Goal: Information Seeking & Learning: Learn about a topic

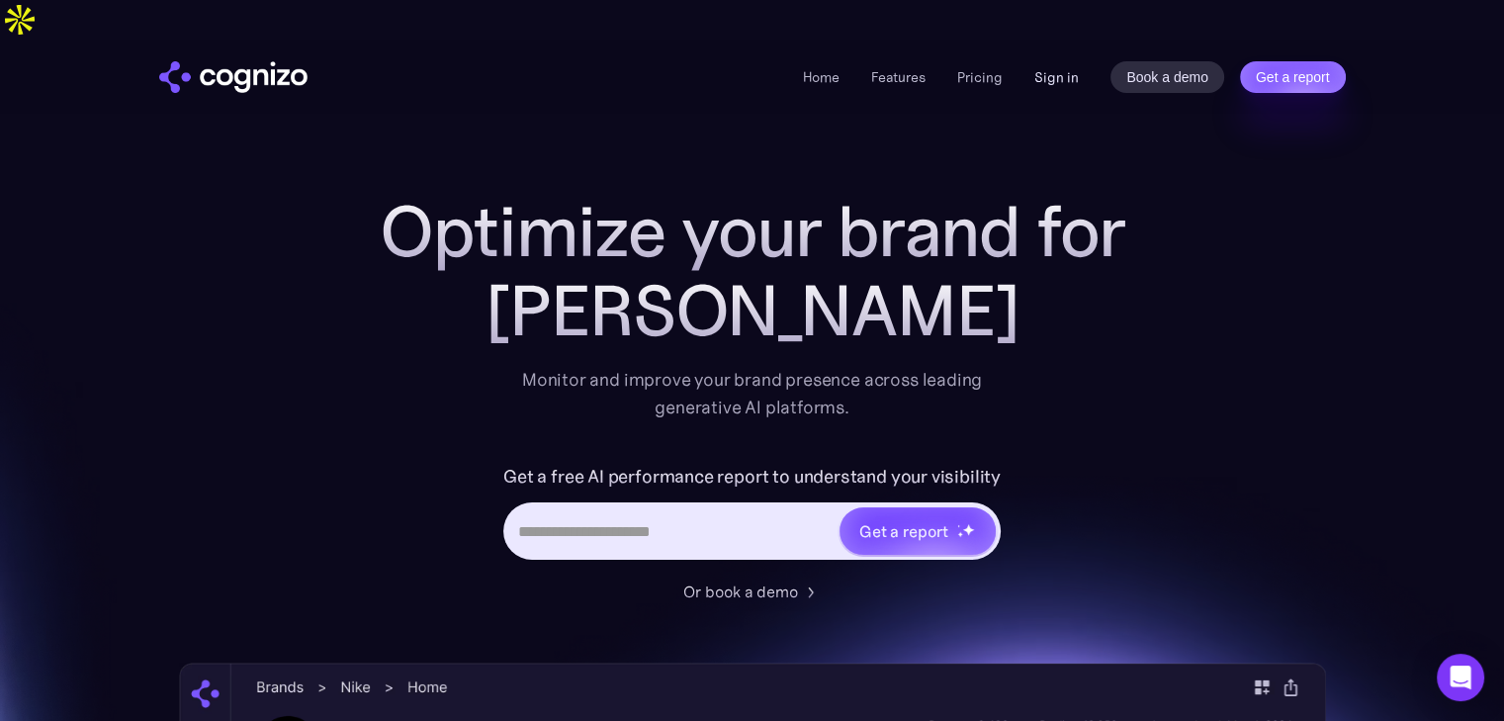
click at [1060, 65] on link "Sign in" at bounding box center [1057, 77] width 45 height 24
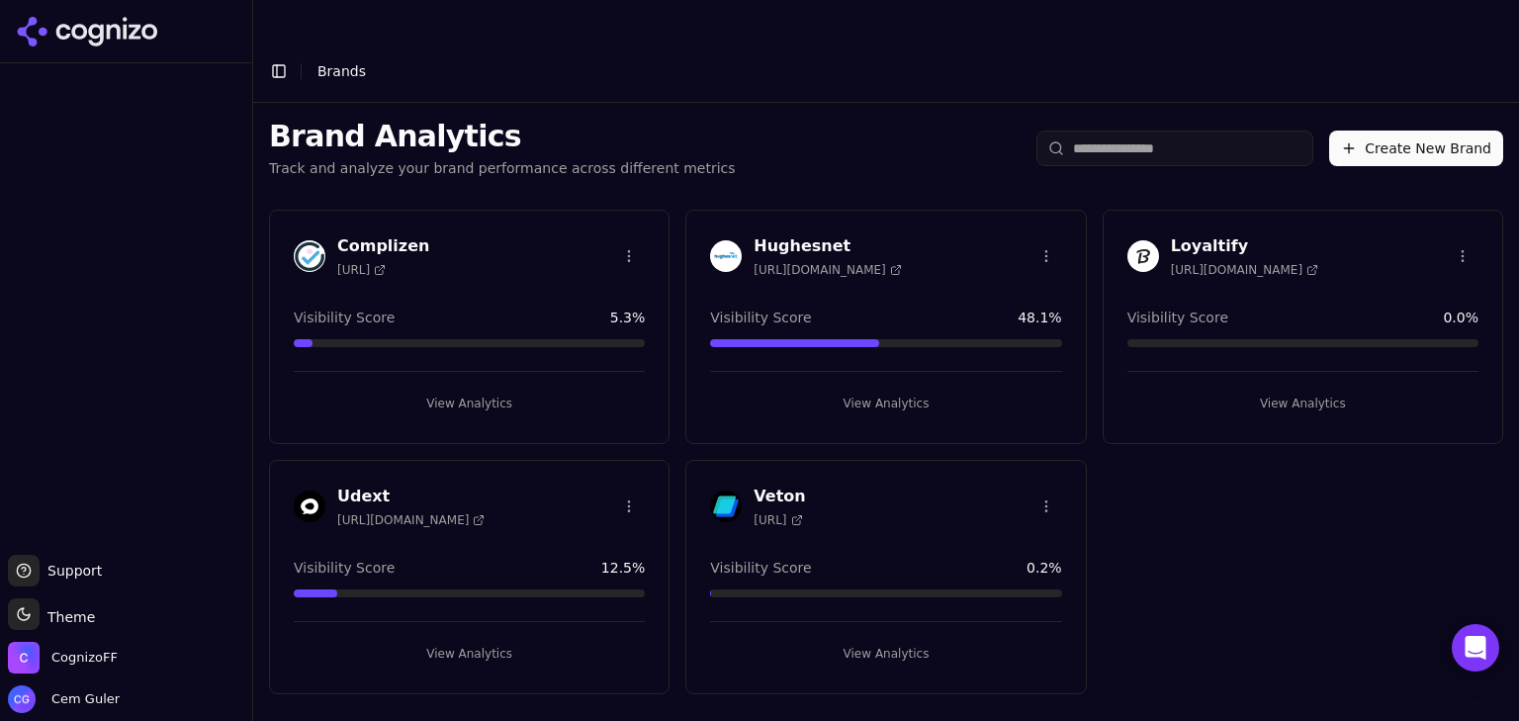
click at [429, 234] on h3 "Complizen" at bounding box center [383, 246] width 92 height 24
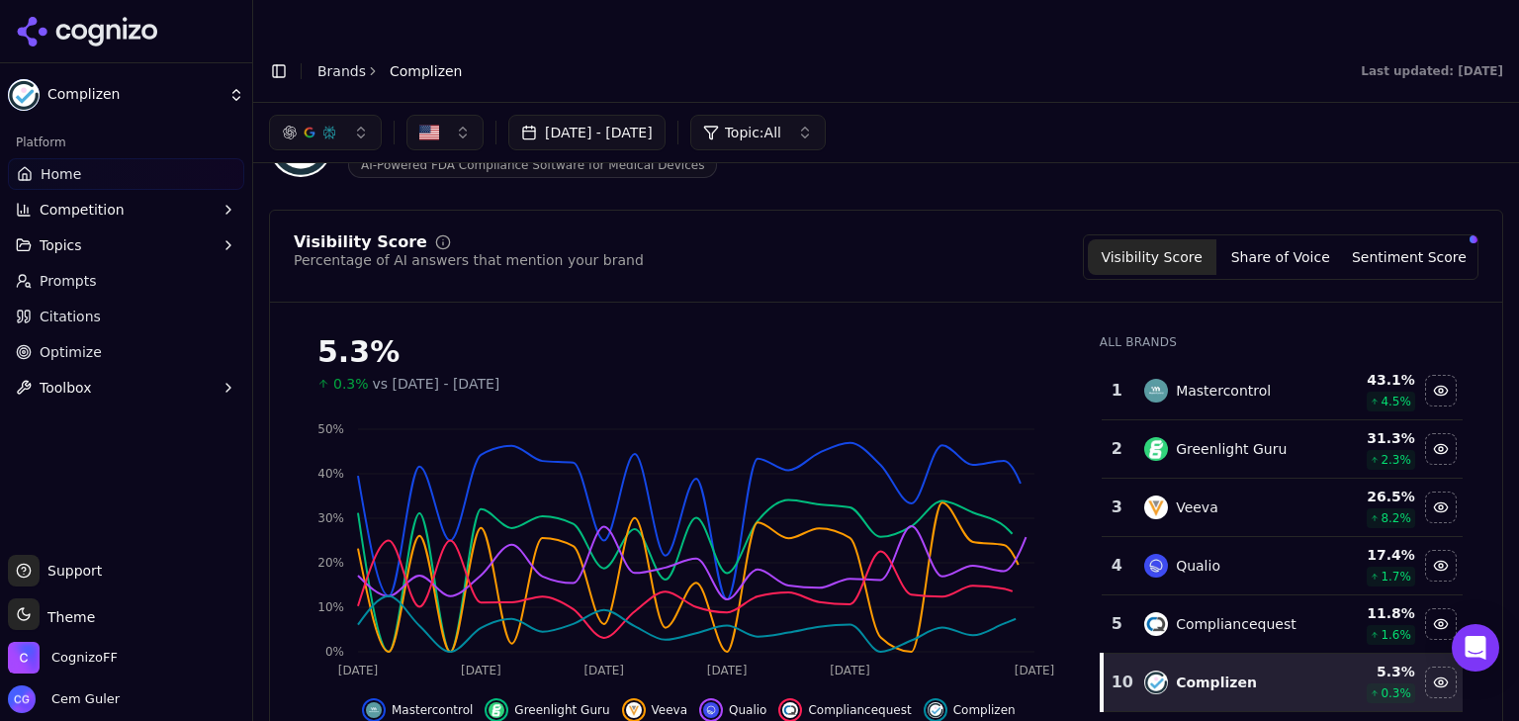
scroll to position [99, 0]
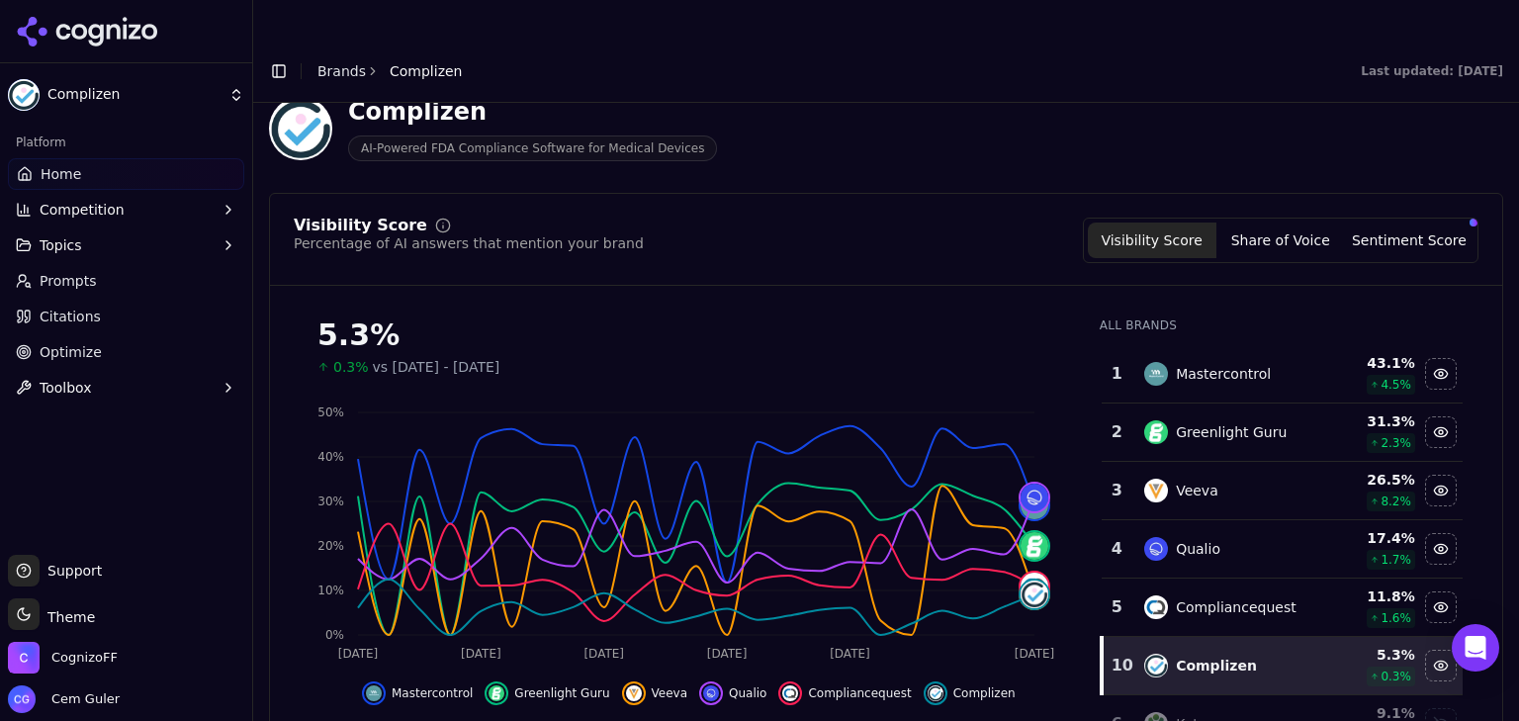
click at [808, 685] on span "Compliancequest" at bounding box center [859, 693] width 103 height 16
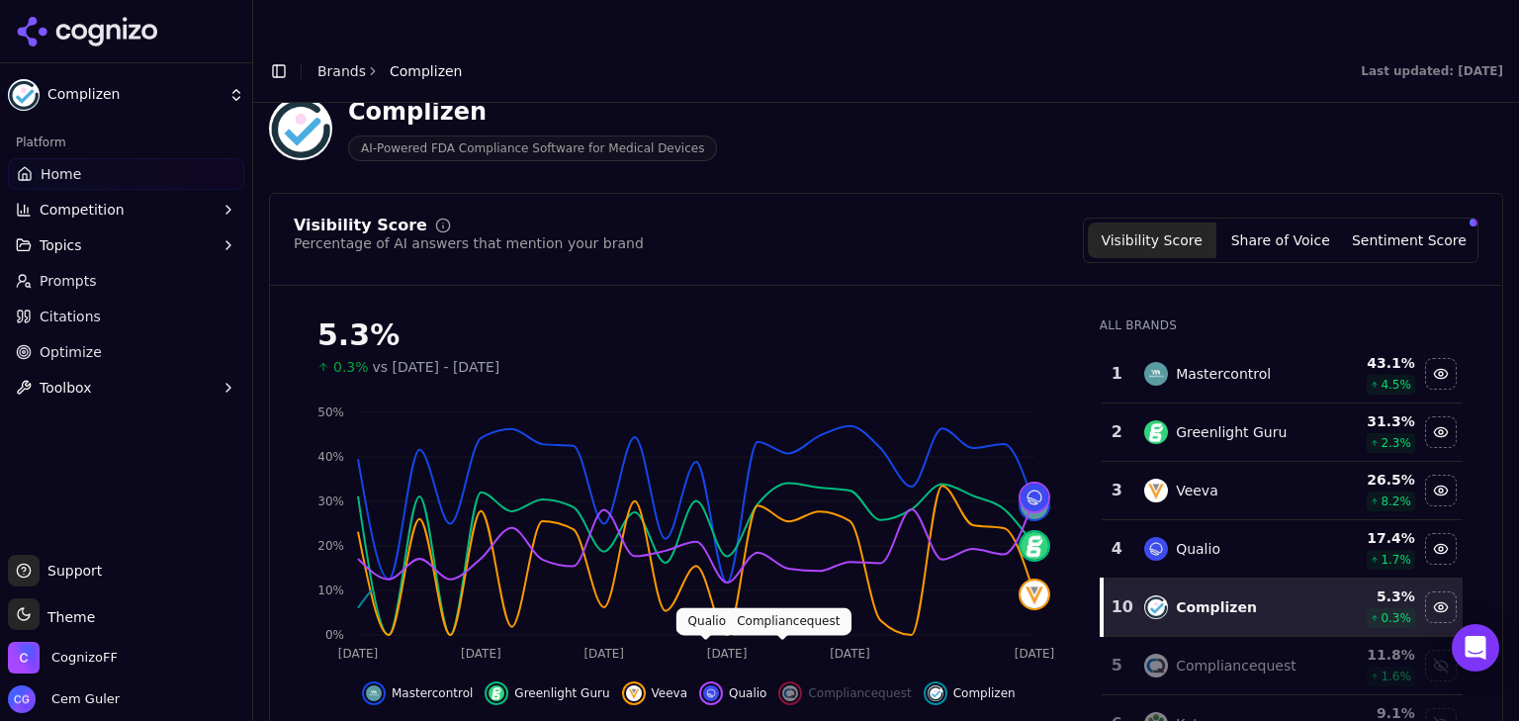
click at [643, 682] on button "Veeva" at bounding box center [655, 694] width 66 height 24
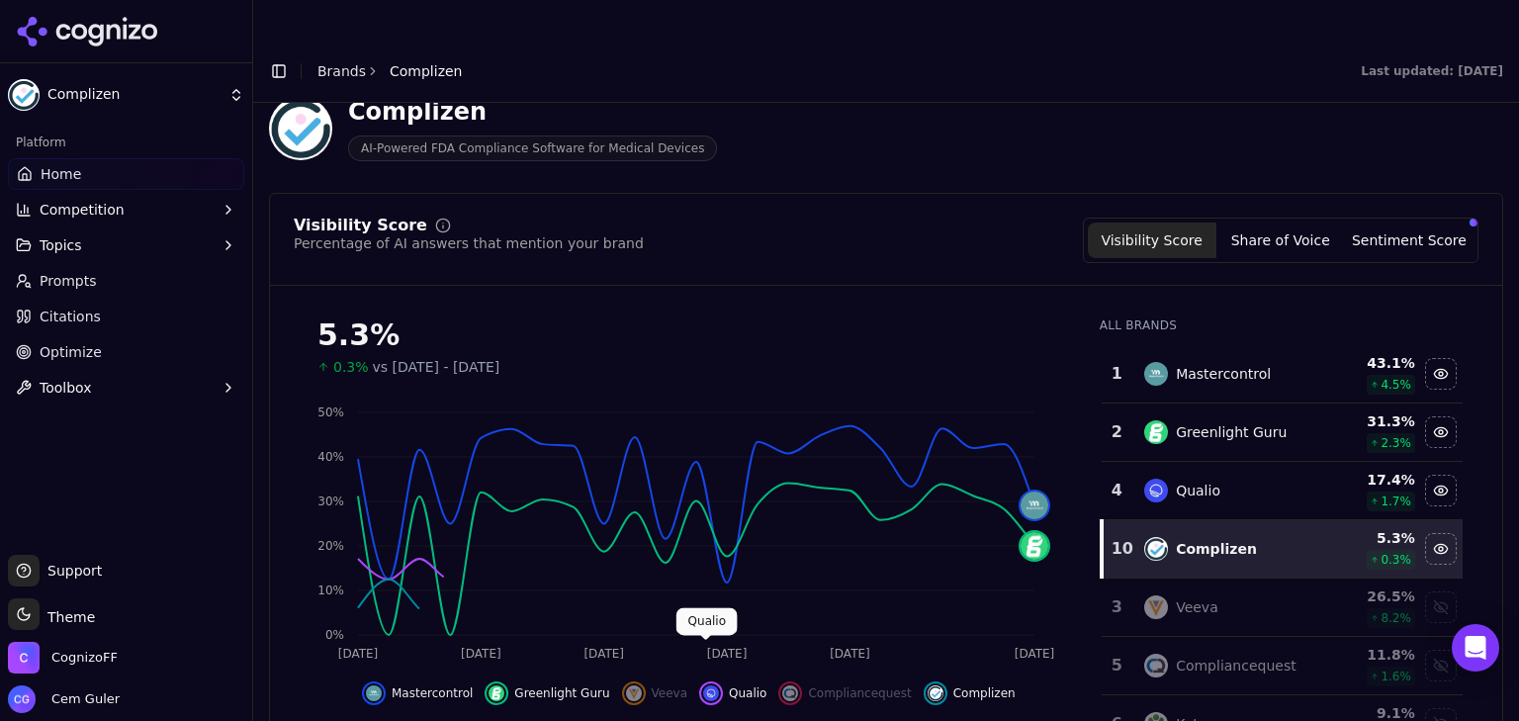
click at [703, 685] on img "Hide qualio data" at bounding box center [711, 693] width 16 height 16
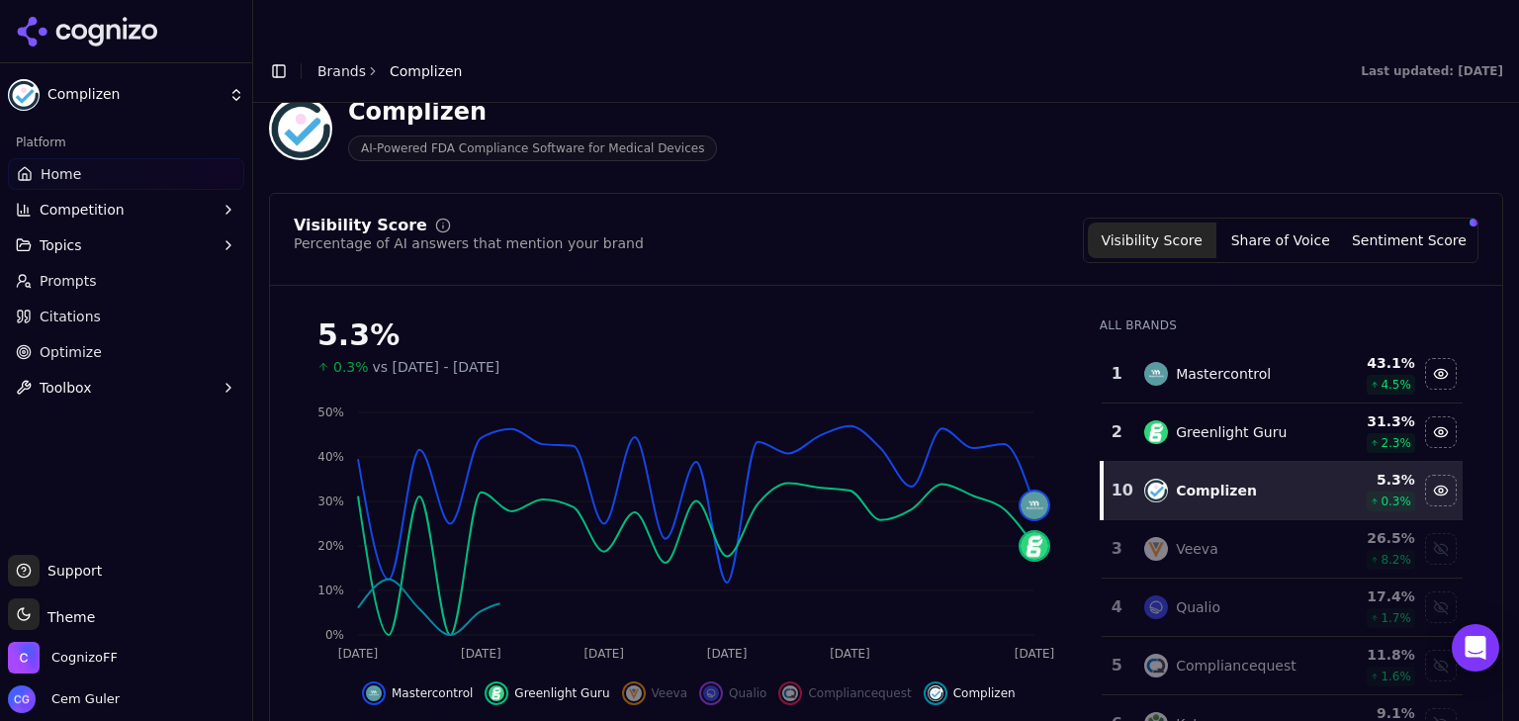
click at [538, 685] on span "Greenlight Guru" at bounding box center [561, 693] width 95 height 16
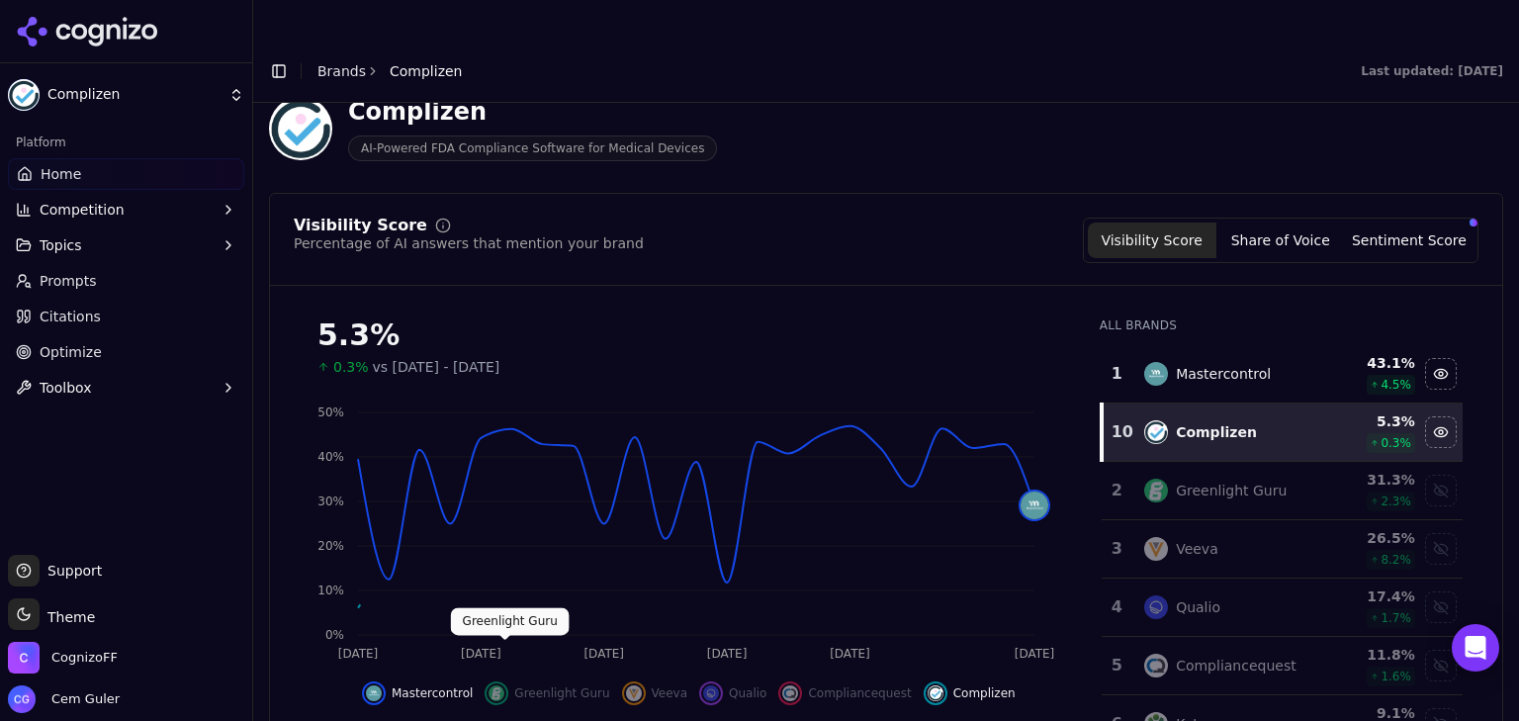
click at [401, 682] on button "Mastercontrol" at bounding box center [417, 694] width 111 height 24
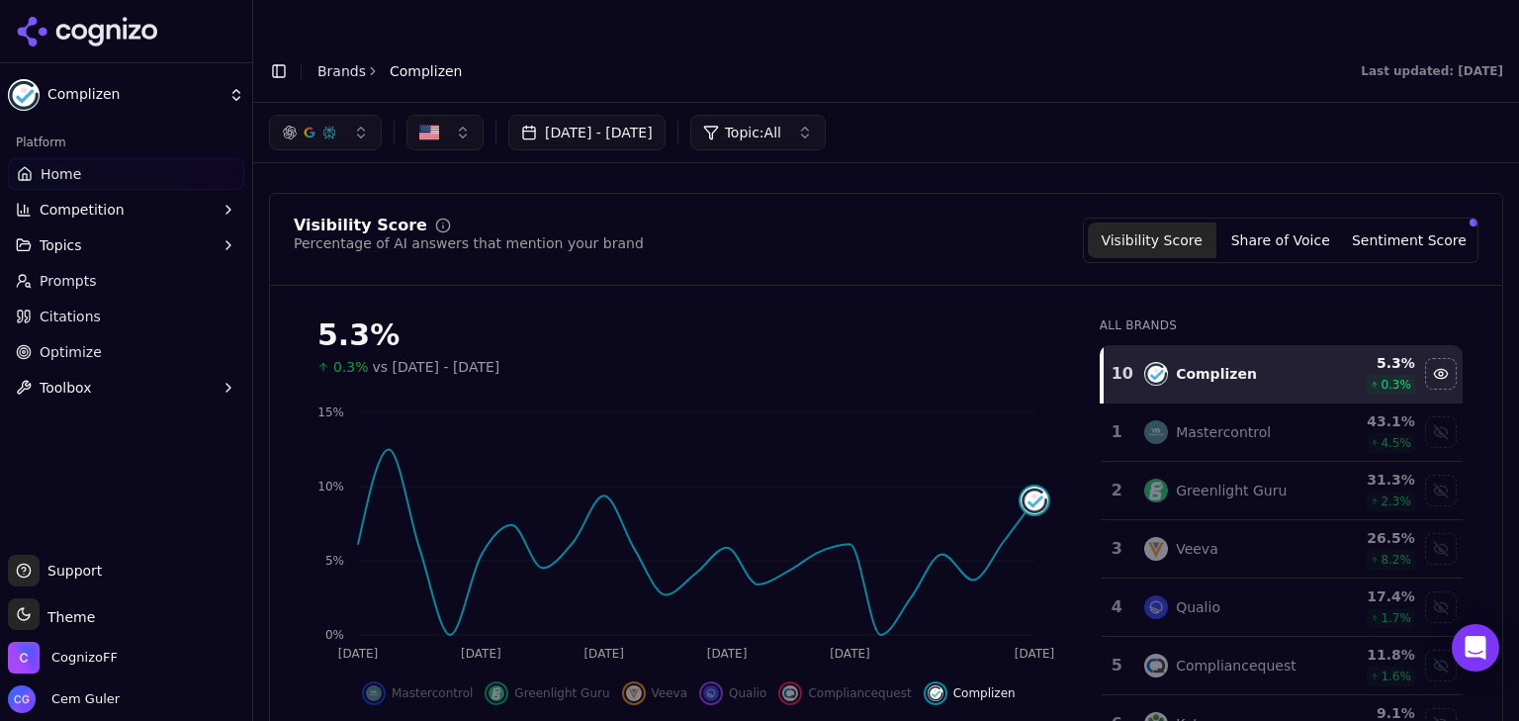
click at [1277, 223] on button "Share of Voice" at bounding box center [1281, 241] width 129 height 36
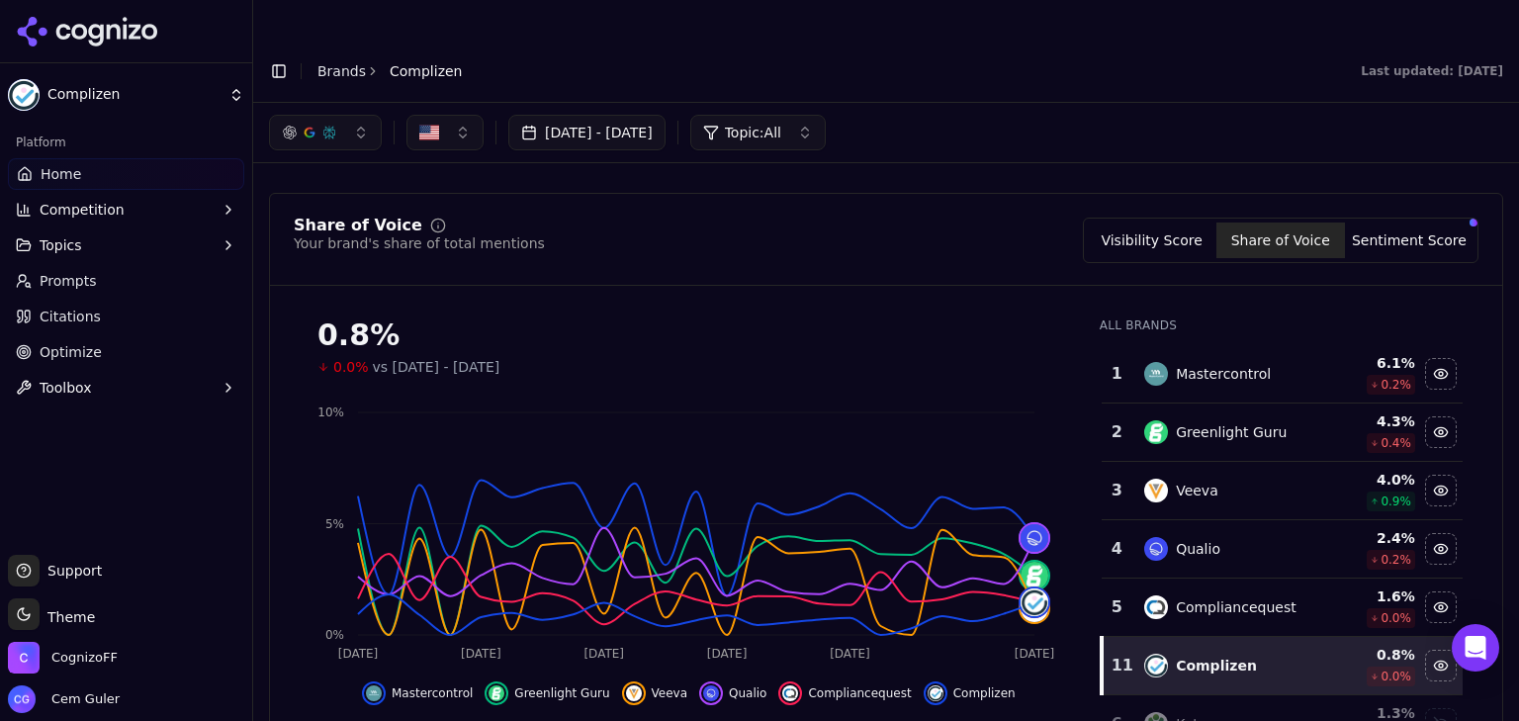
click at [1382, 223] on button "Sentiment Score" at bounding box center [1409, 241] width 129 height 36
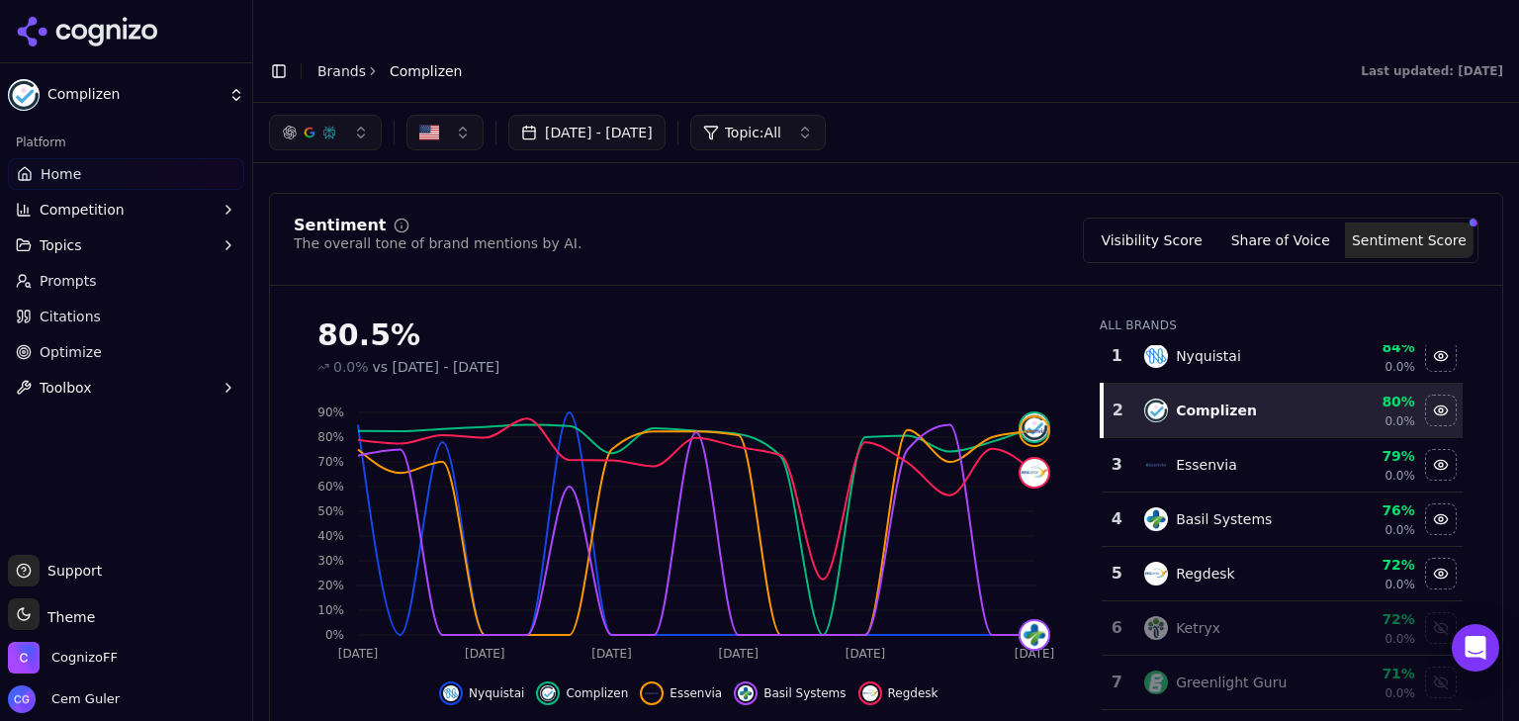
scroll to position [0, 0]
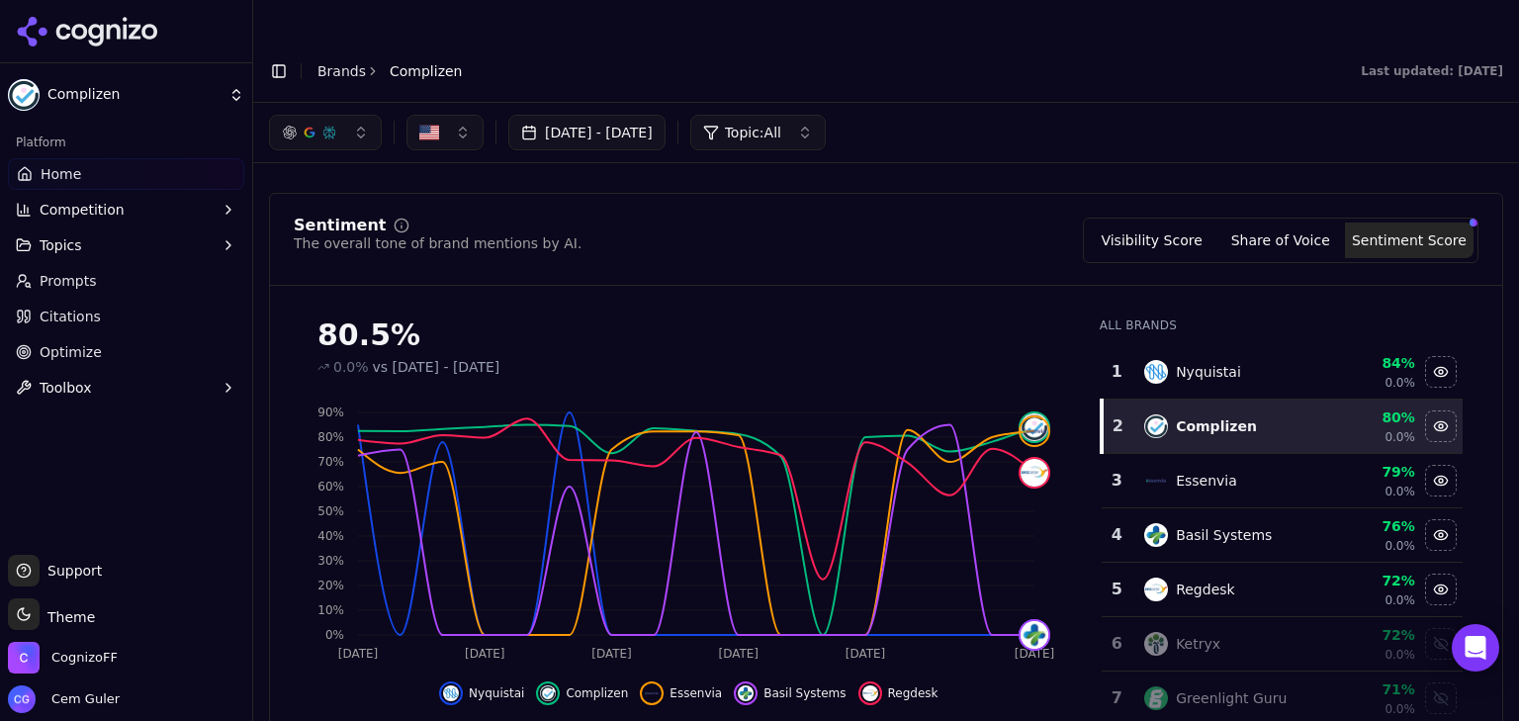
click at [863, 685] on img "Hide regdesk data" at bounding box center [871, 693] width 16 height 16
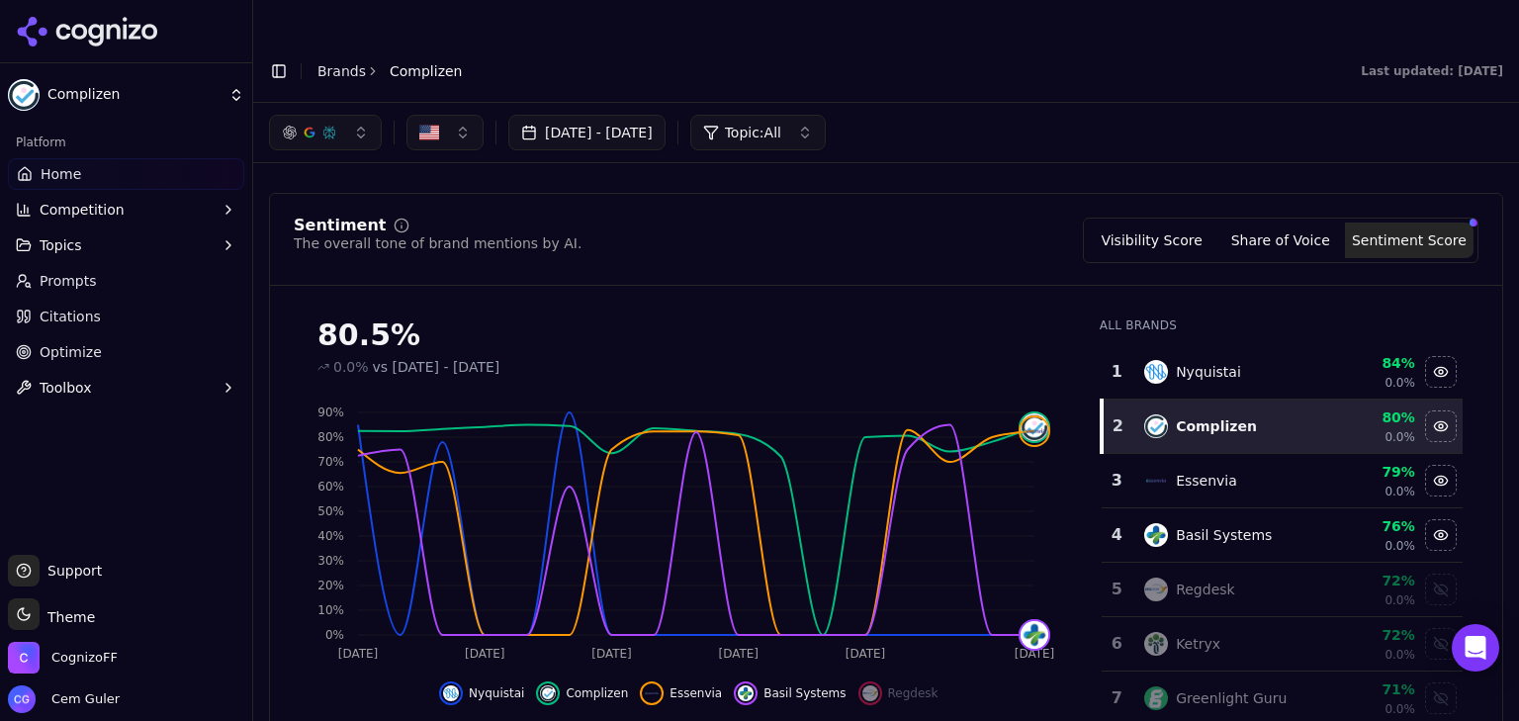
click at [719, 670] on div "Nyquistai Complizen Essenvia Basil Systems Regdesk" at bounding box center [689, 688] width 790 height 36
click at [734, 682] on div "Hide basil systems data" at bounding box center [746, 694] width 24 height 24
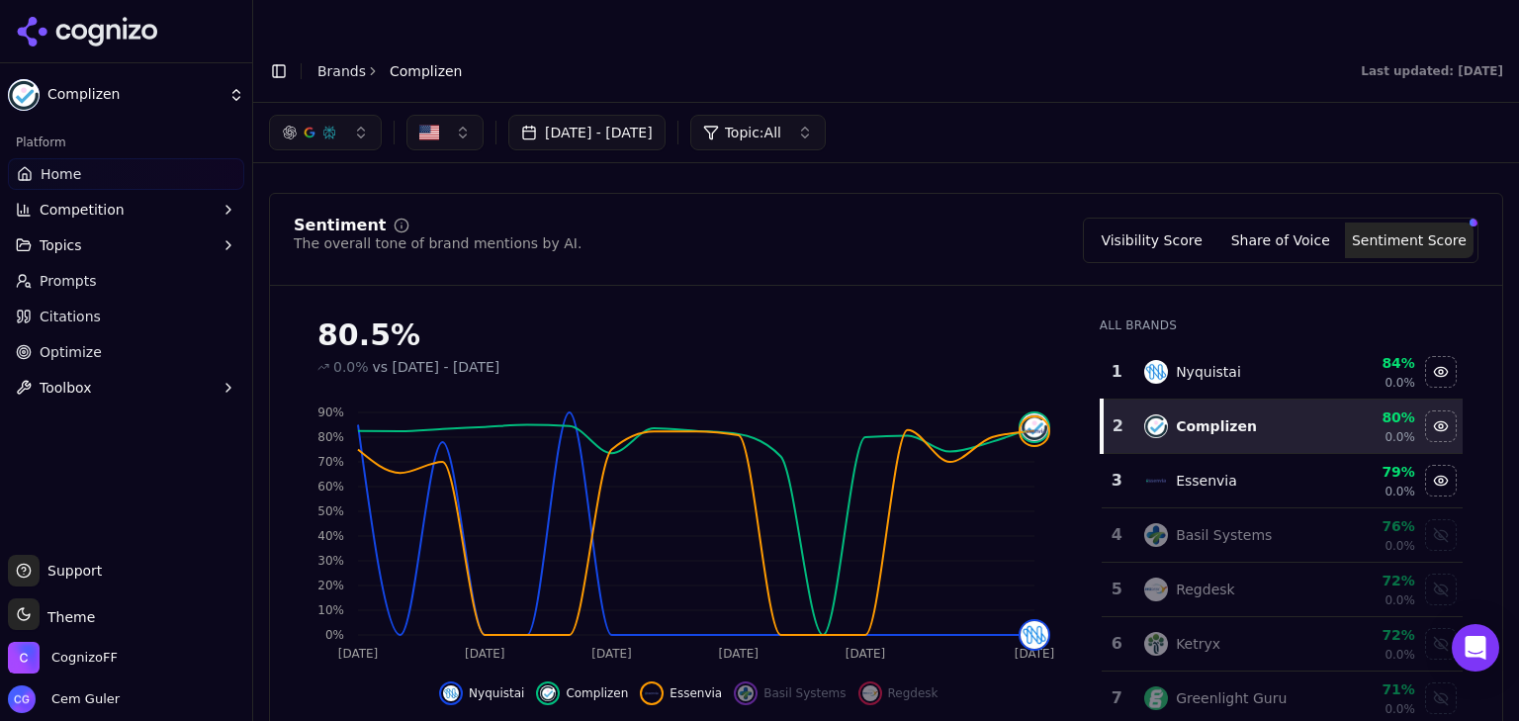
click at [689, 685] on span "Essenvia" at bounding box center [696, 693] width 52 height 16
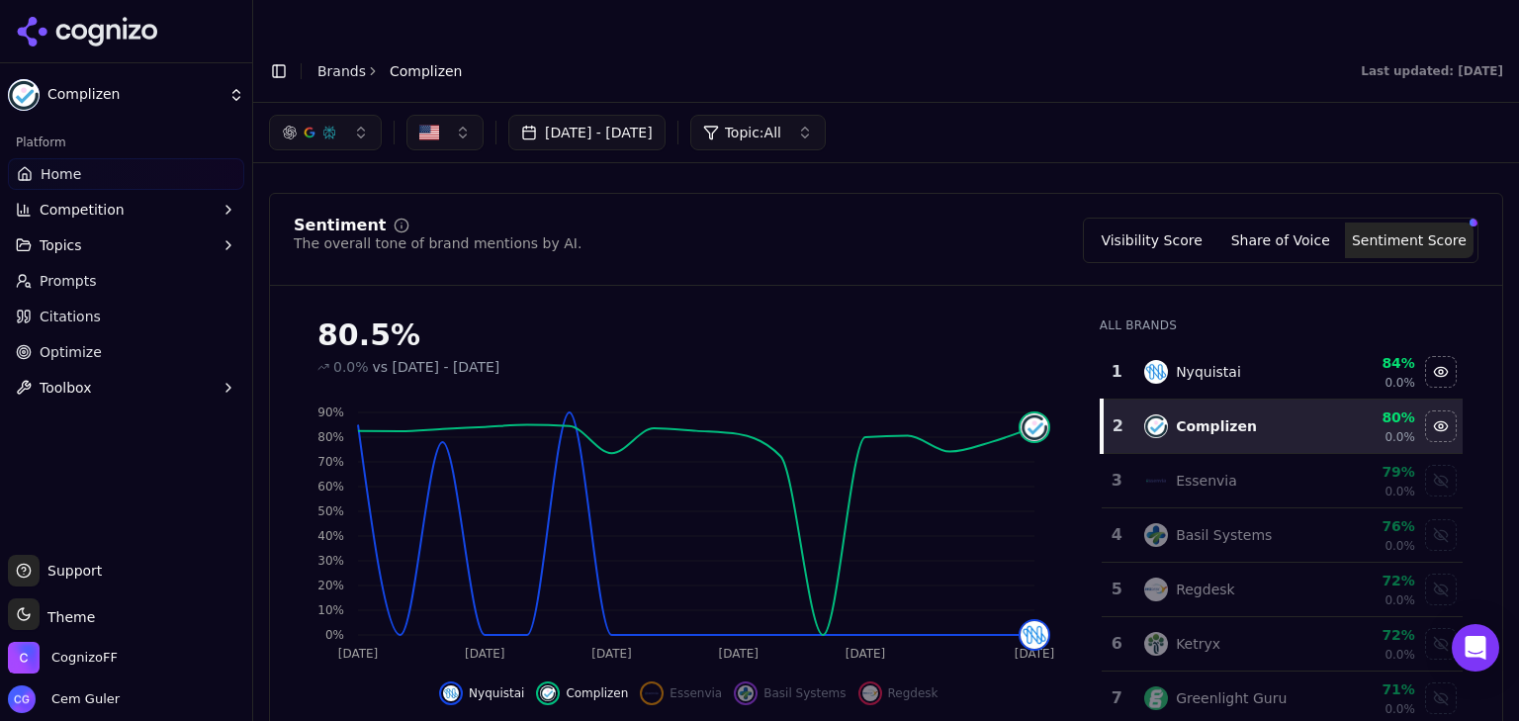
click at [497, 685] on span "Nyquistai" at bounding box center [496, 693] width 55 height 16
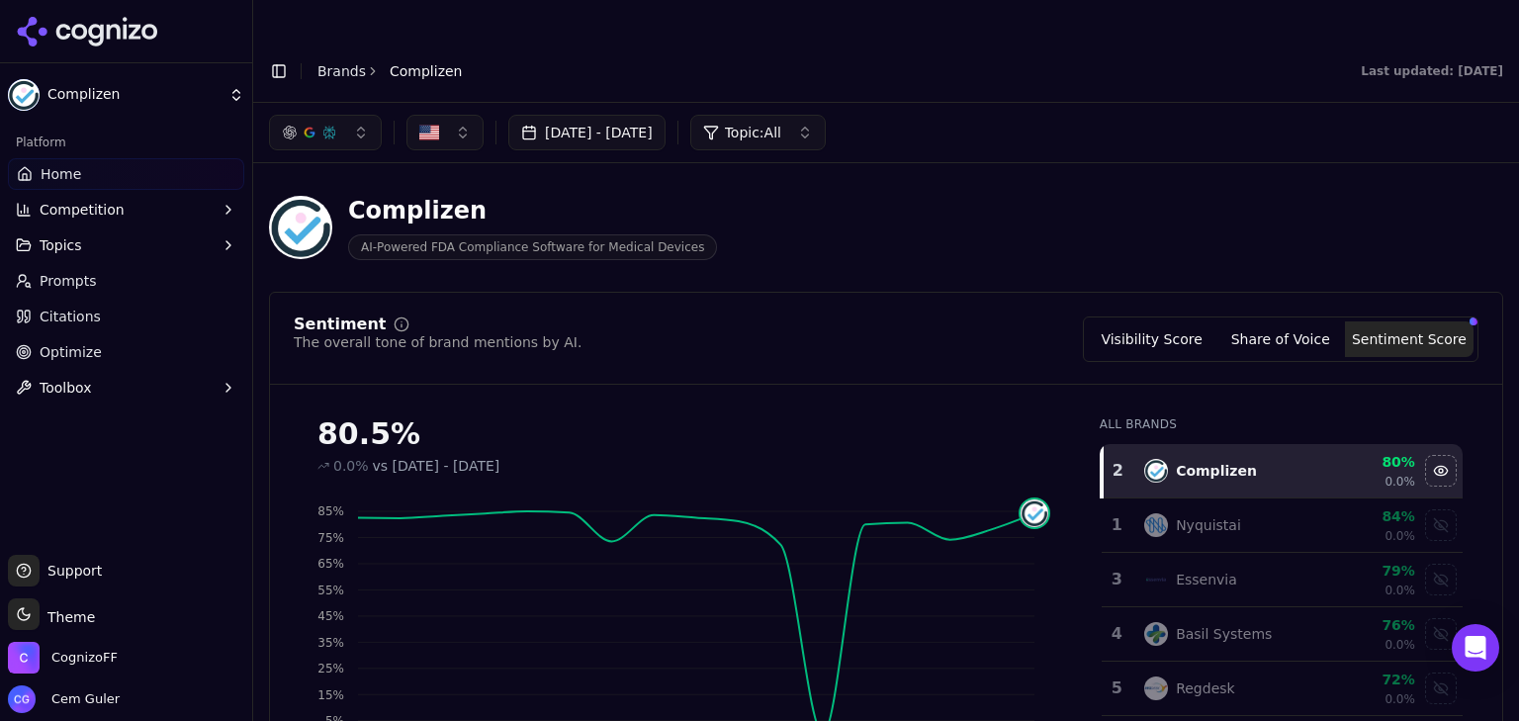
click at [1294, 321] on button "Share of Voice" at bounding box center [1281, 339] width 129 height 36
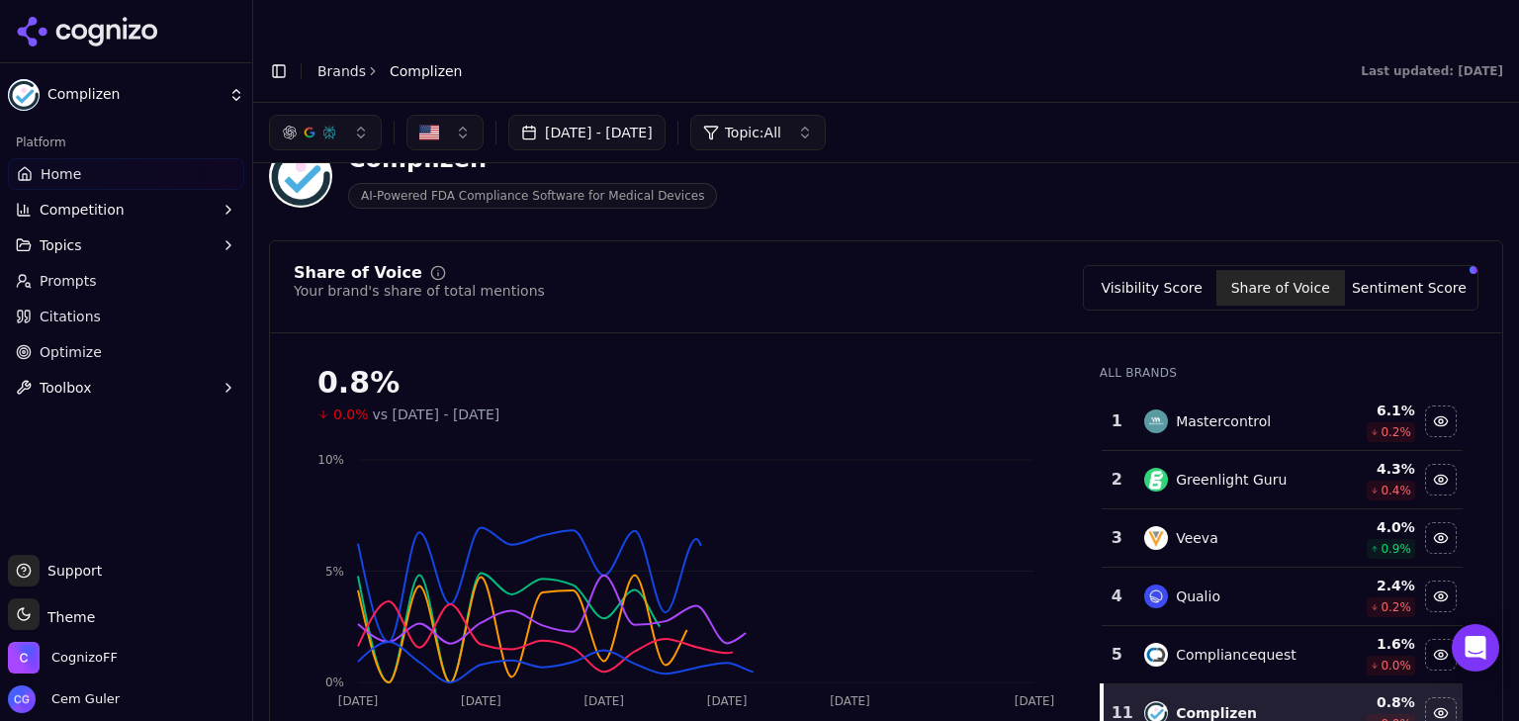
scroll to position [99, 0]
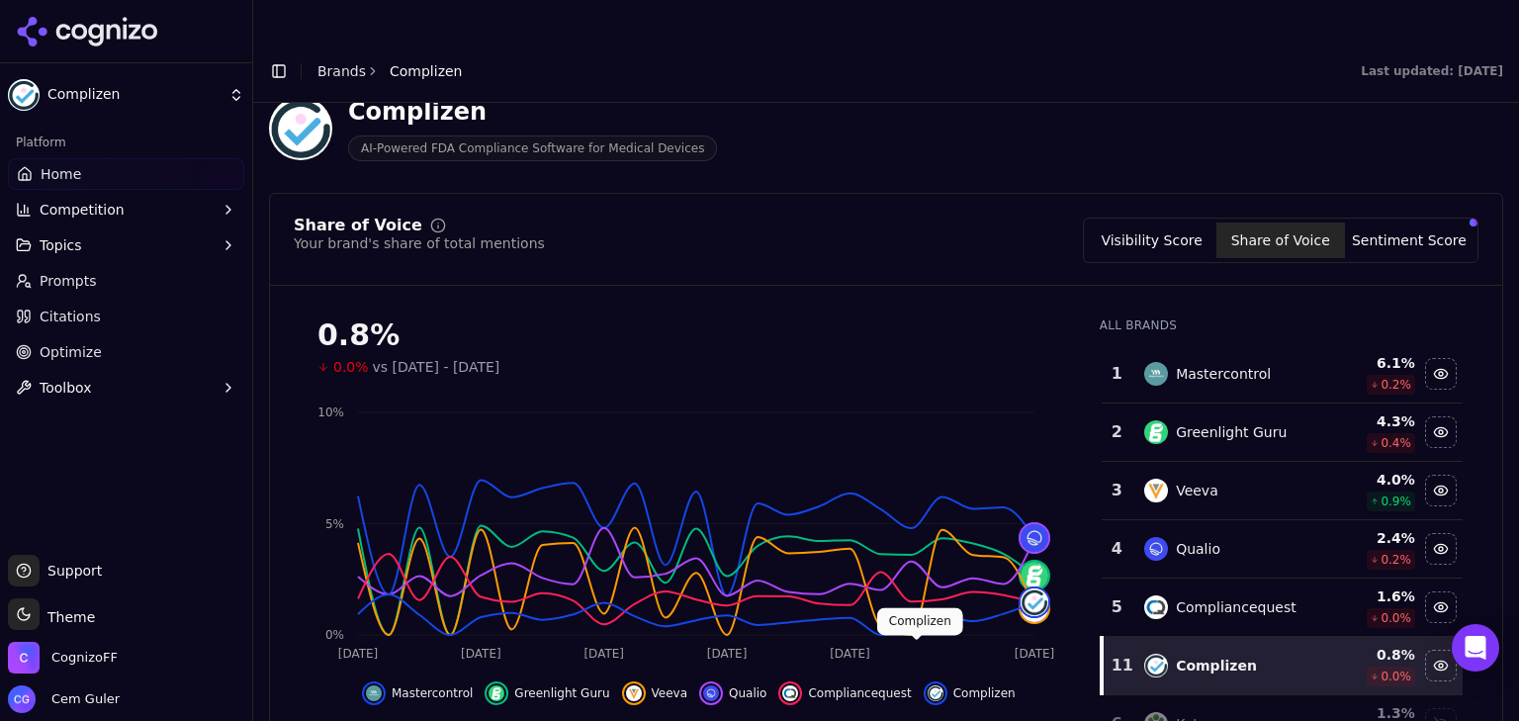
click at [840, 685] on span "Compliancequest" at bounding box center [859, 693] width 103 height 16
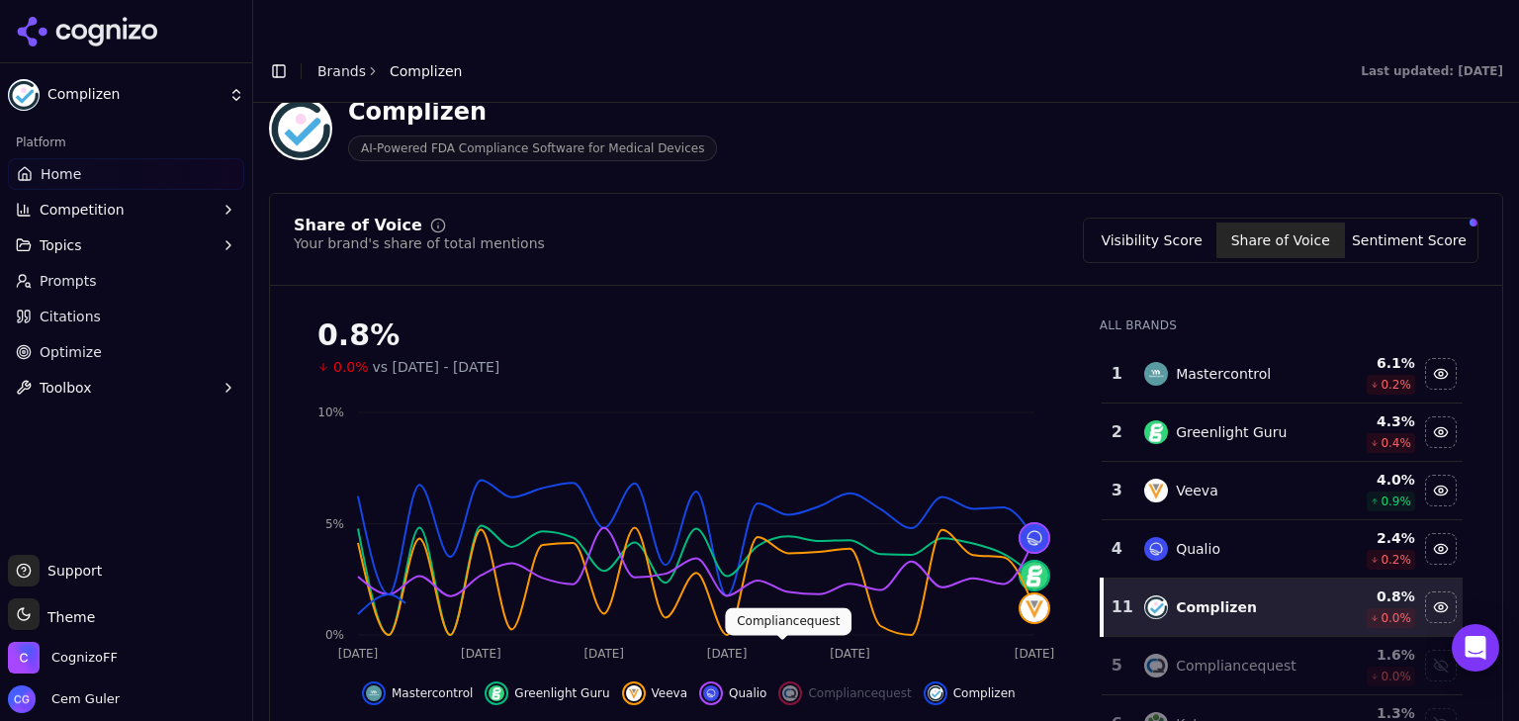
click at [732, 685] on span "Qualio" at bounding box center [748, 693] width 38 height 16
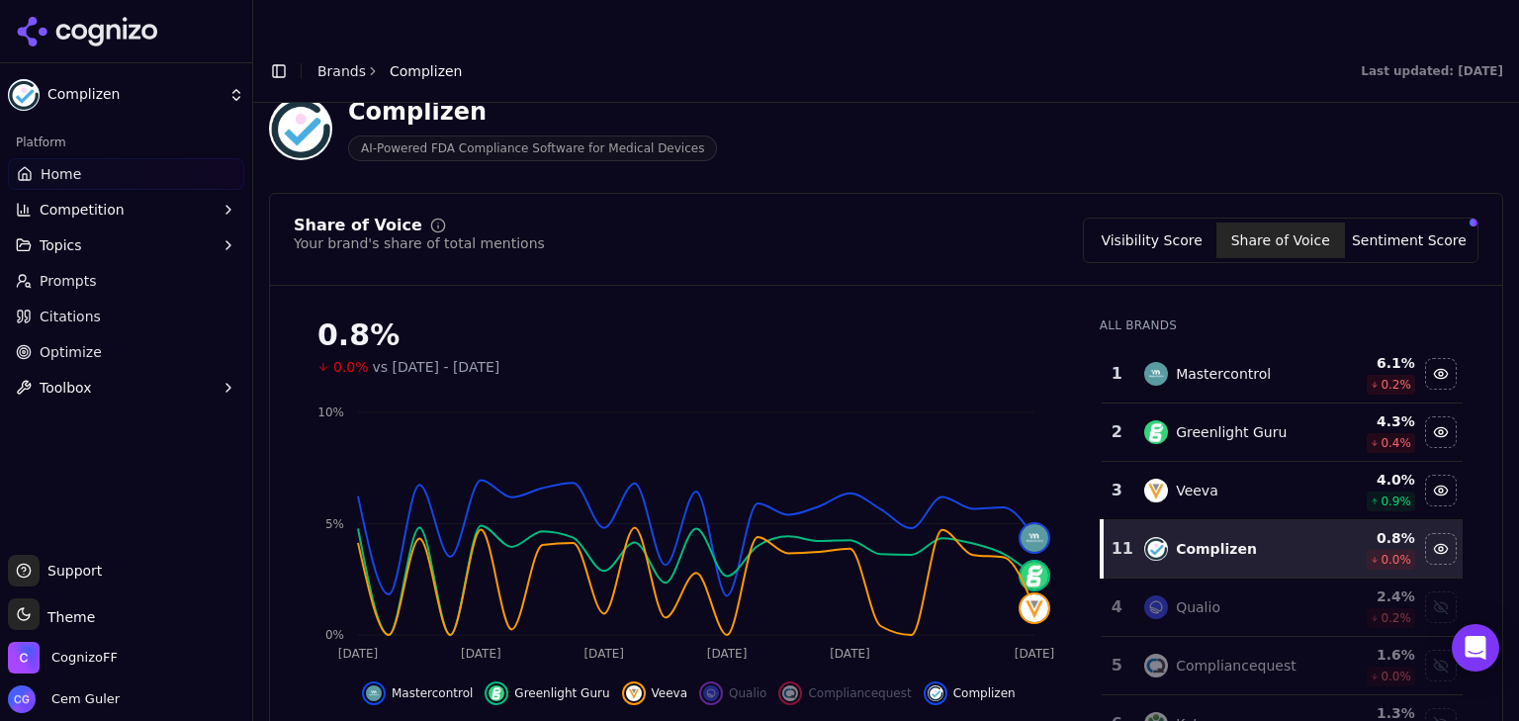
click at [669, 685] on span "Veeva" at bounding box center [670, 693] width 37 height 16
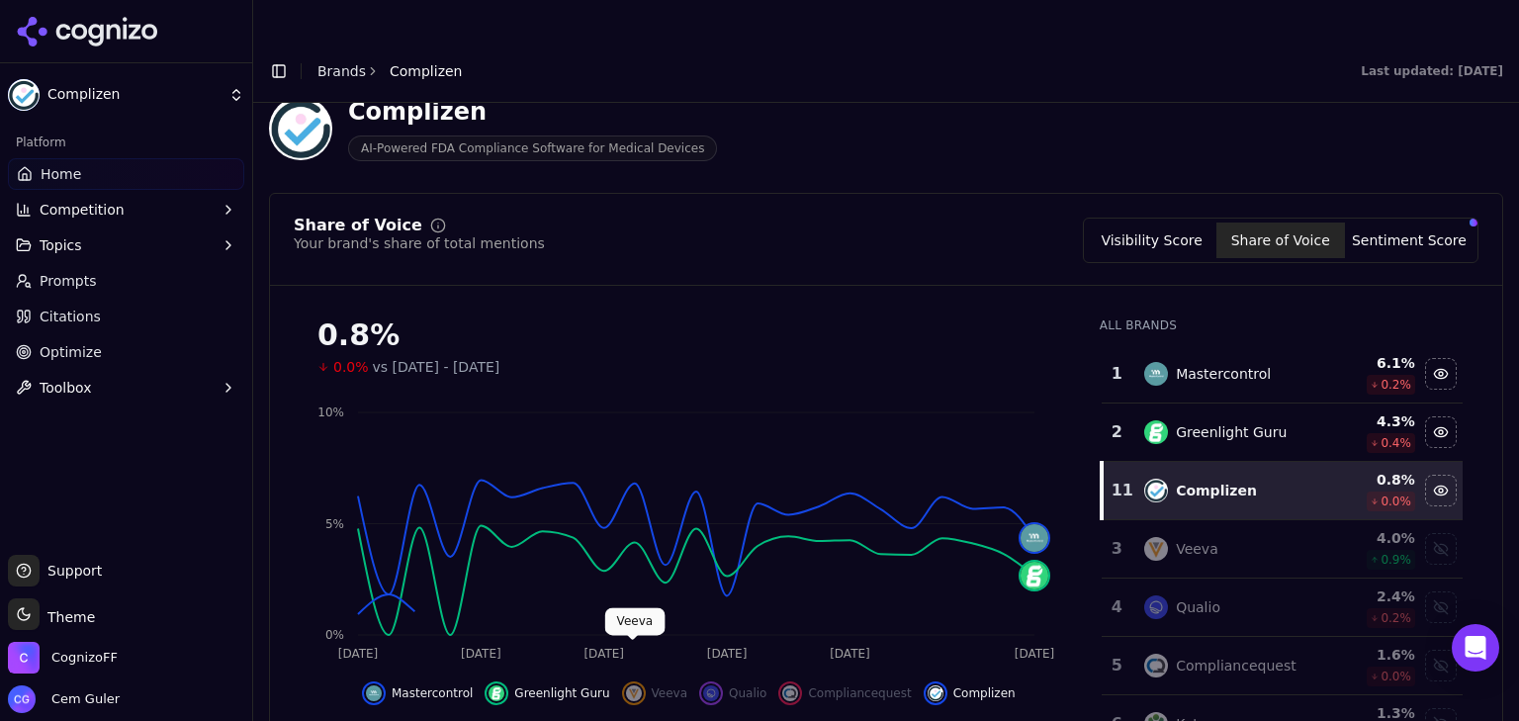
click at [579, 685] on span "Greenlight Guru" at bounding box center [561, 693] width 95 height 16
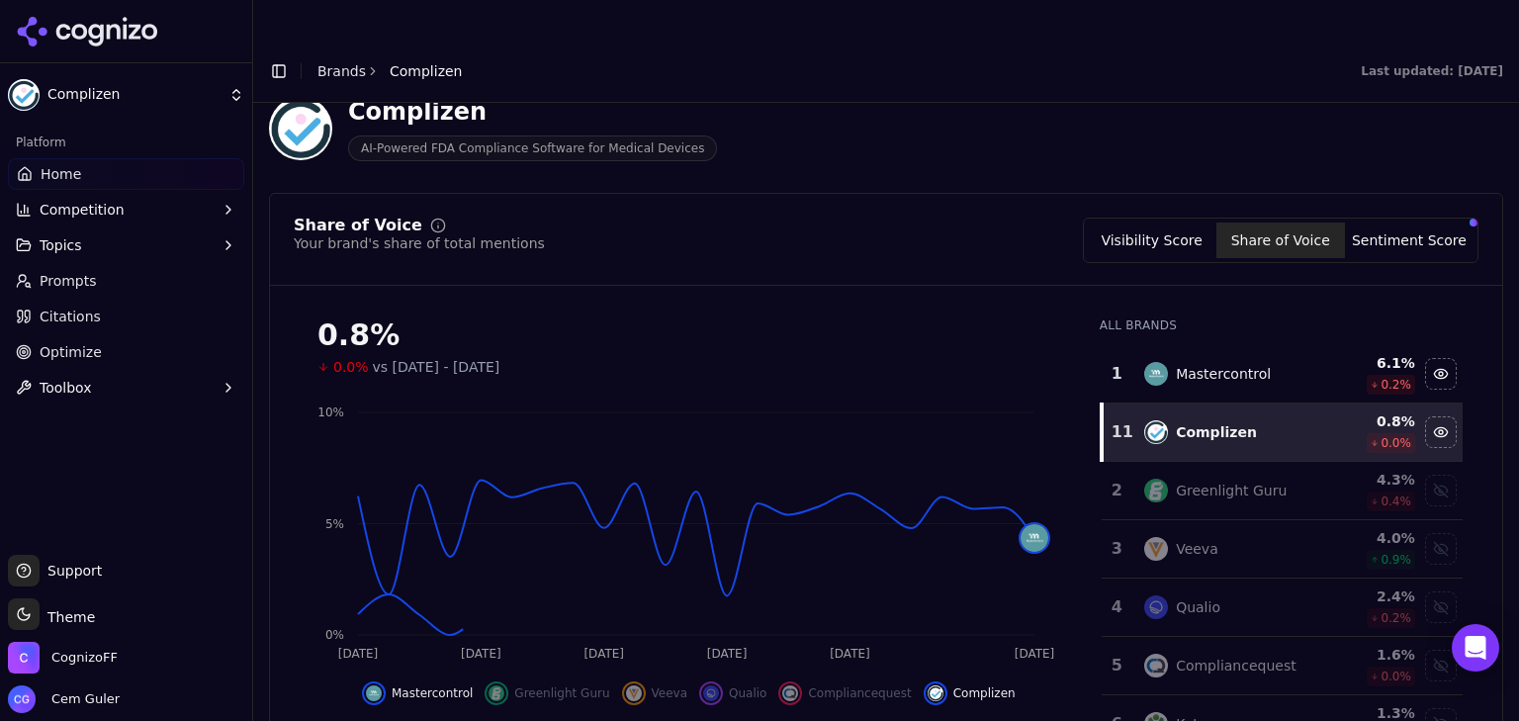
click at [431, 685] on span "Mastercontrol" at bounding box center [432, 693] width 81 height 16
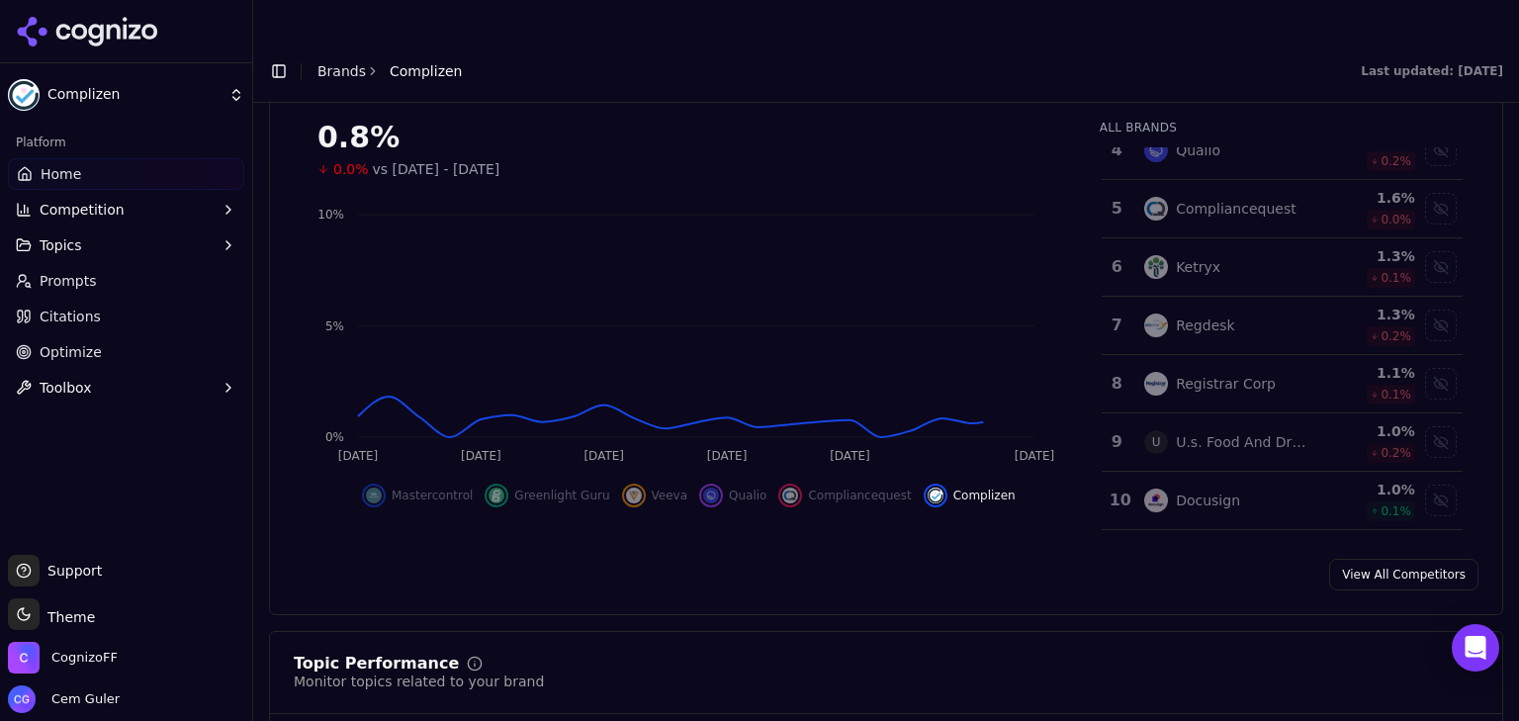
scroll to position [297, 0]
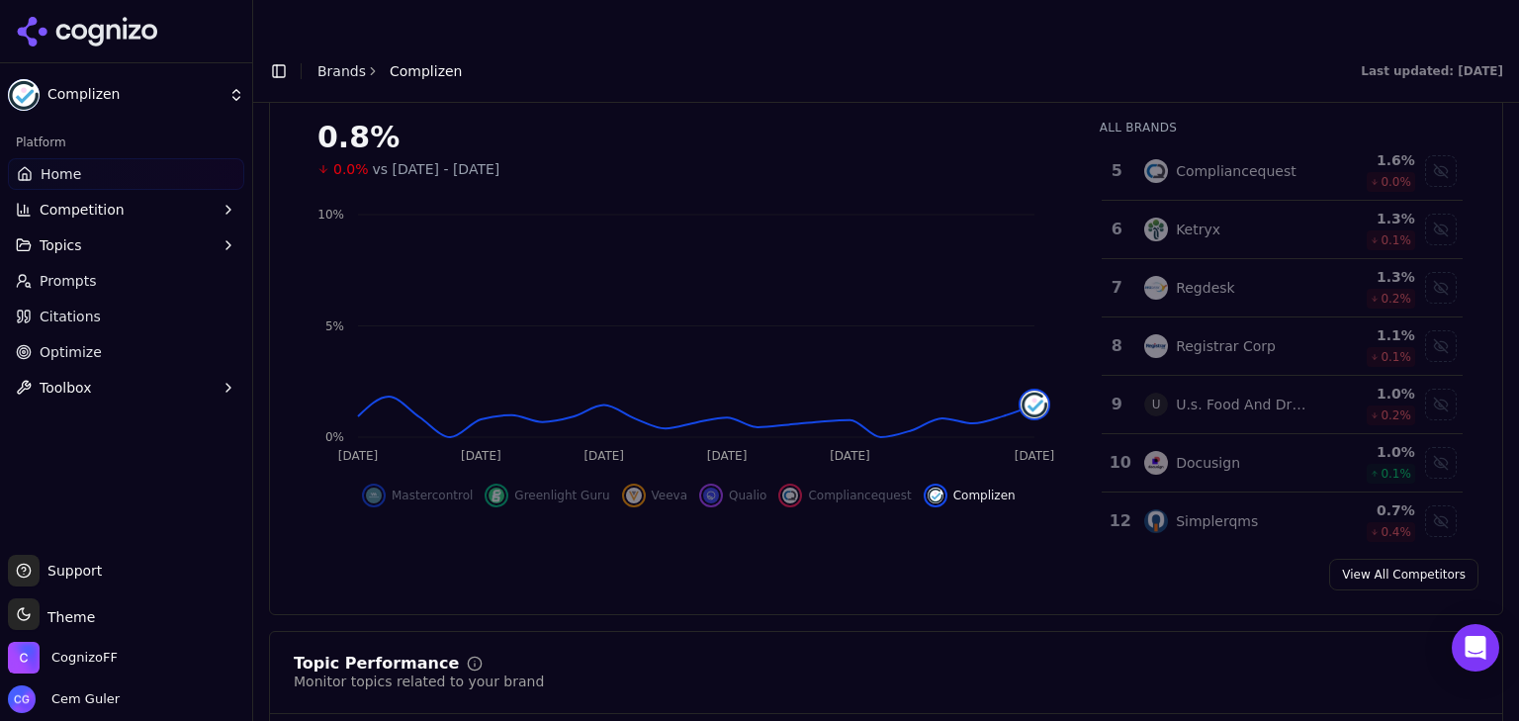
click at [1237, 218] on div "Ketryx" at bounding box center [1225, 230] width 163 height 24
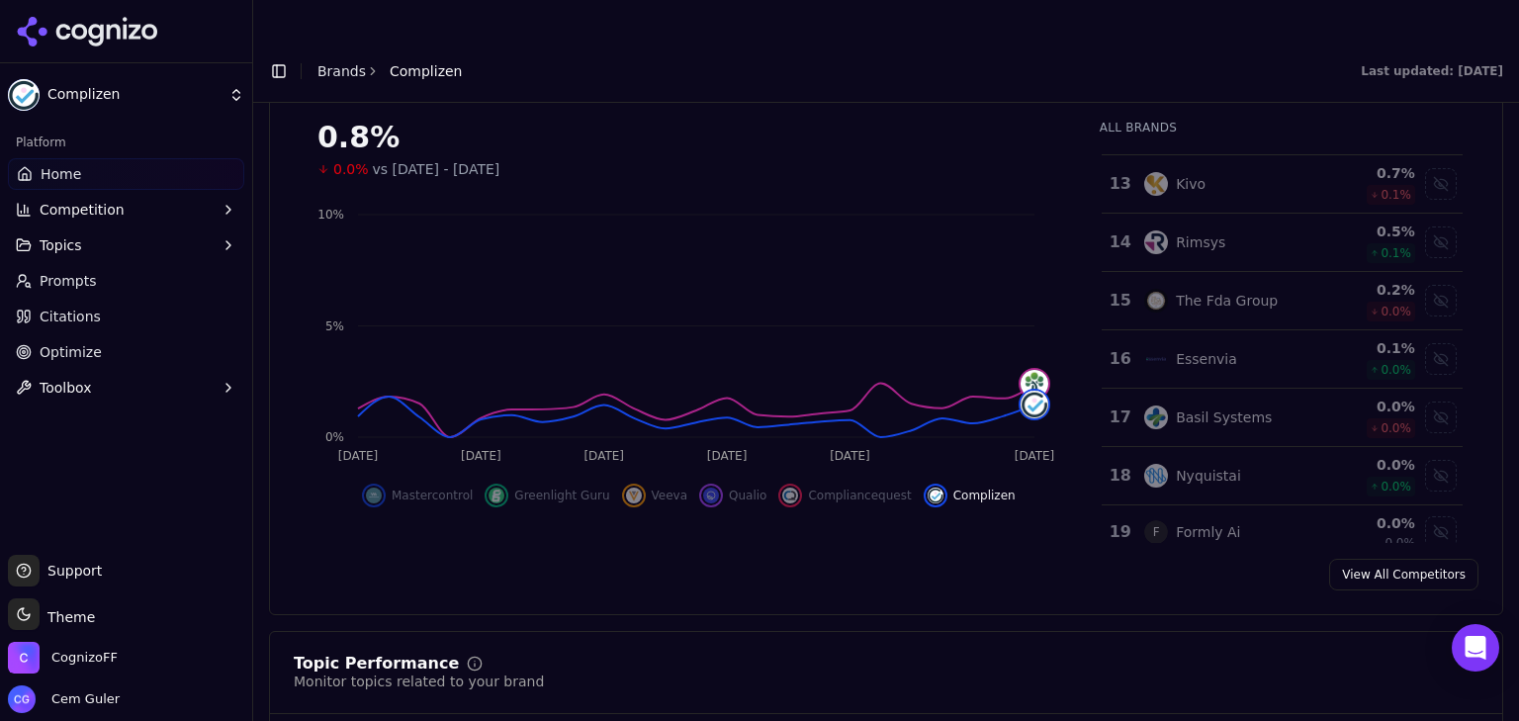
scroll to position [593, 0]
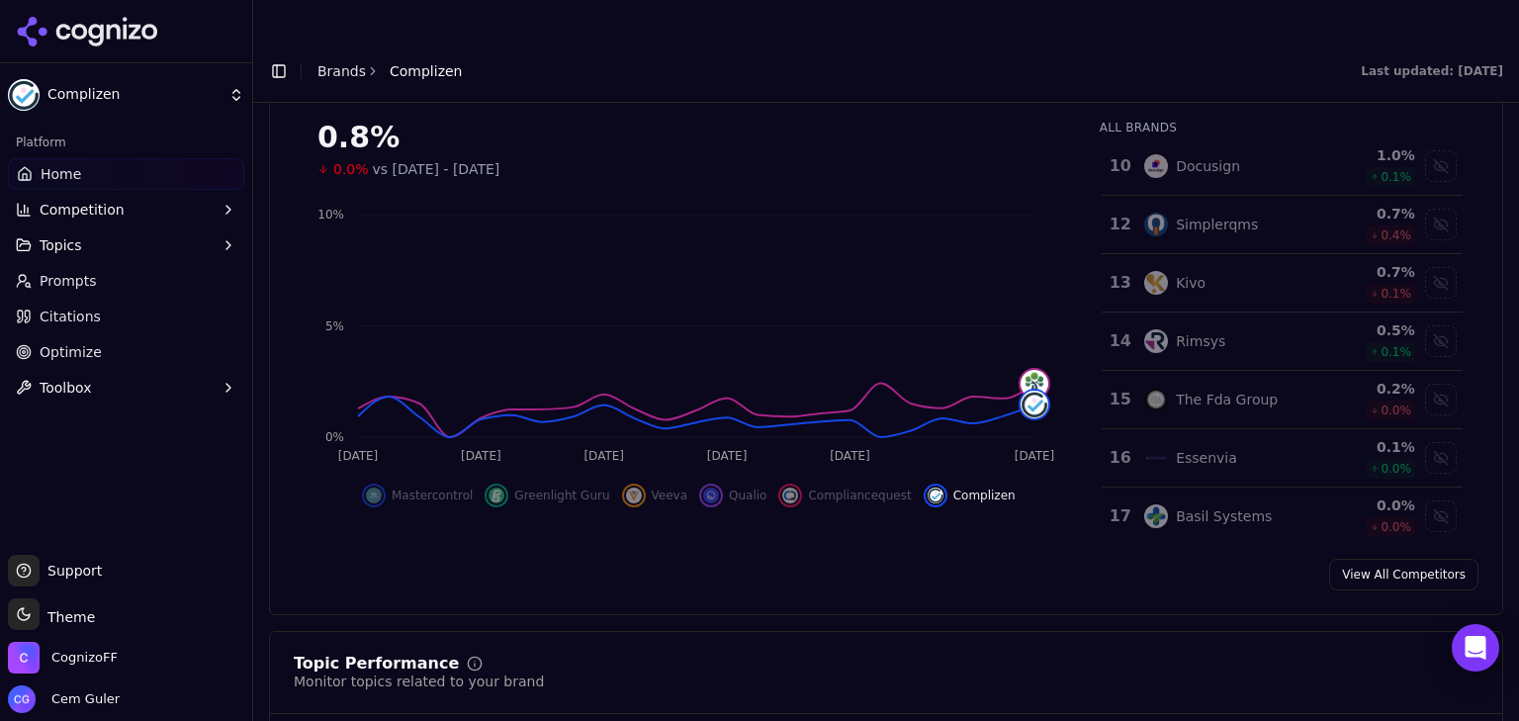
click at [1323, 342] on div "0.1 %" at bounding box center [1369, 352] width 92 height 20
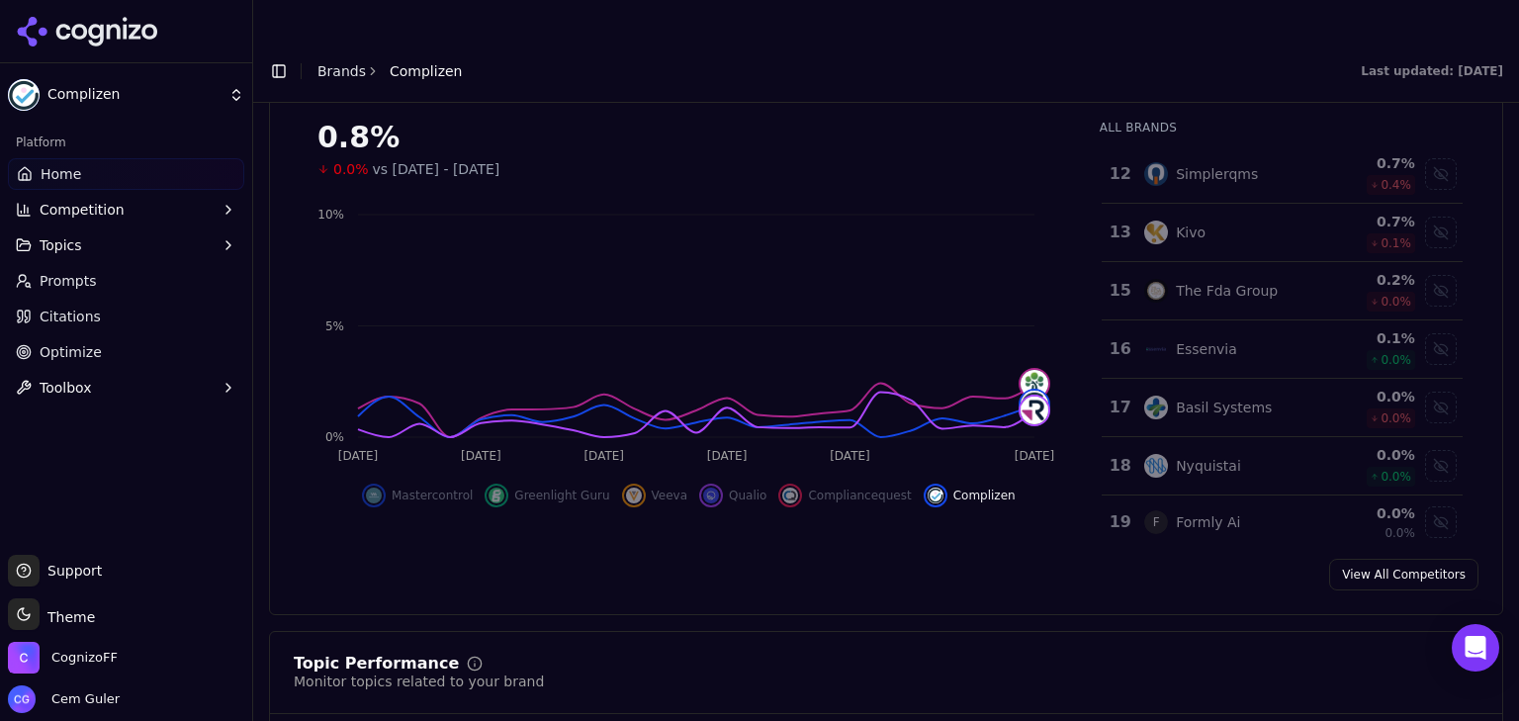
scroll to position [705, 0]
click at [1286, 434] on td "Nyquistai" at bounding box center [1226, 463] width 187 height 58
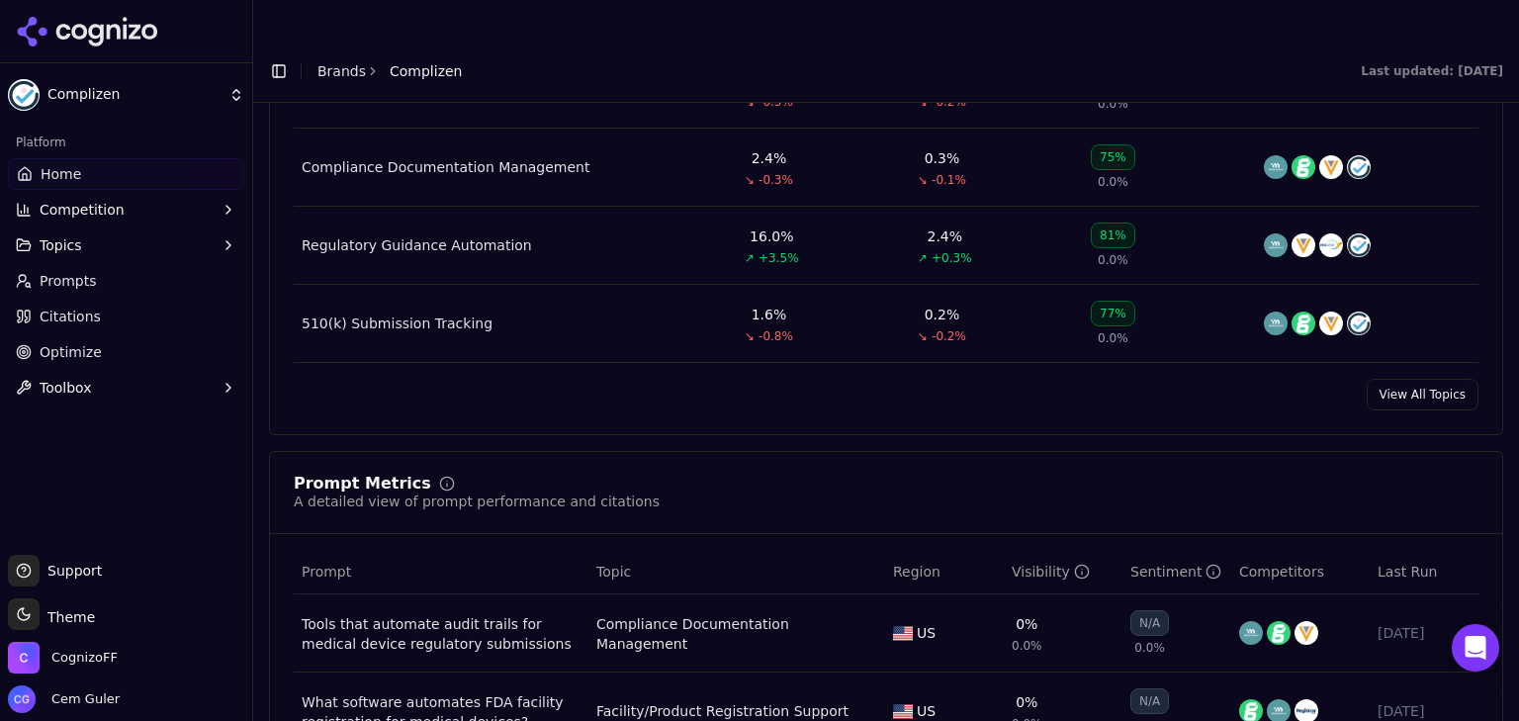
scroll to position [1187, 0]
